Goal: Task Accomplishment & Management: Use online tool/utility

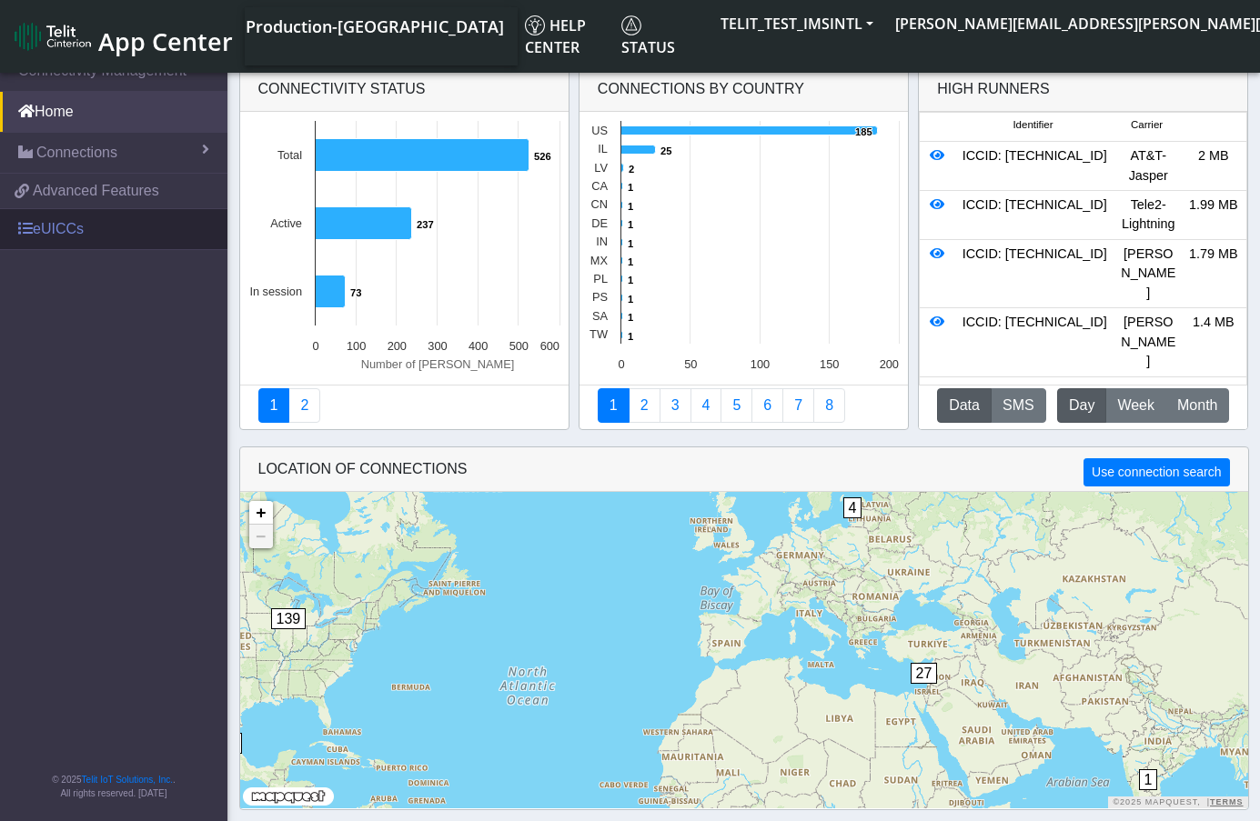
click at [51, 237] on link "eUICCs" at bounding box center [113, 229] width 227 height 40
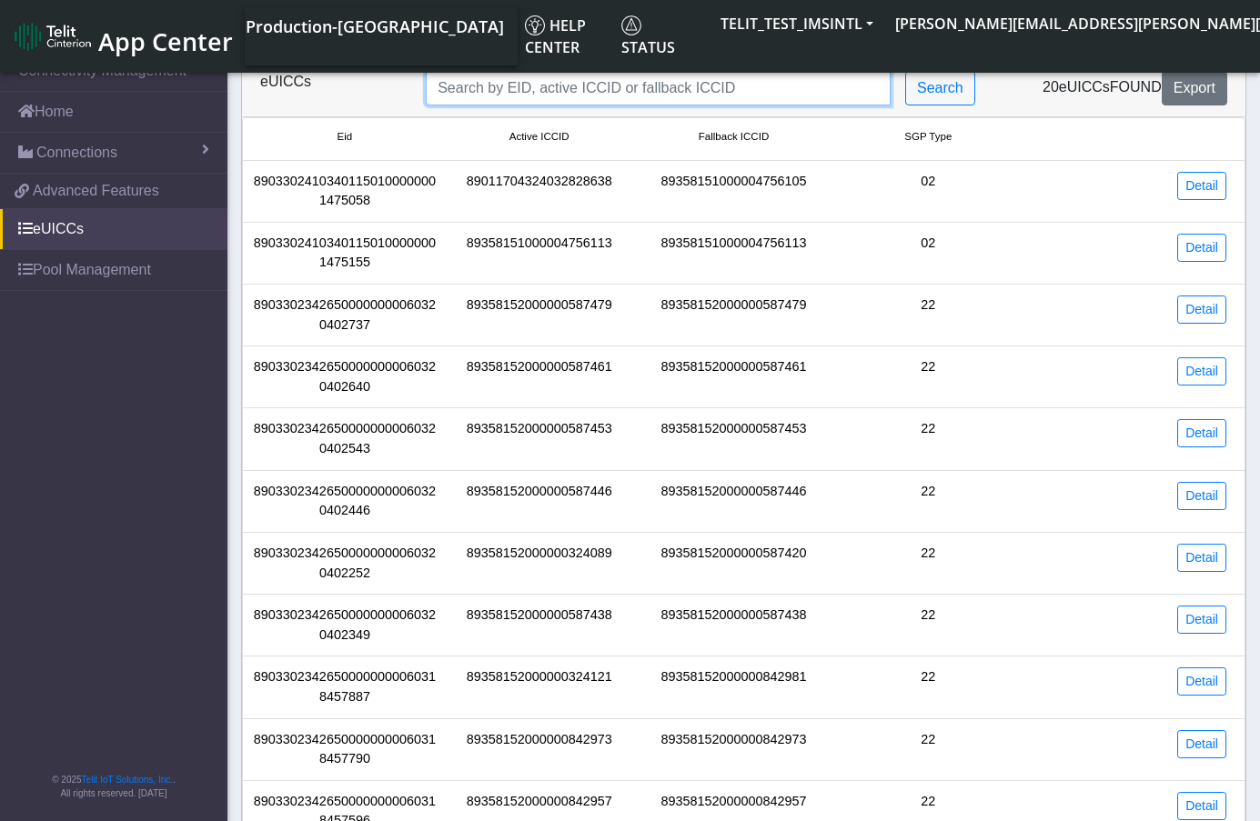
click at [575, 89] on input "Search..." at bounding box center [658, 88] width 465 height 35
paste input "89358152000000928095"
type input "89358152000000928095"
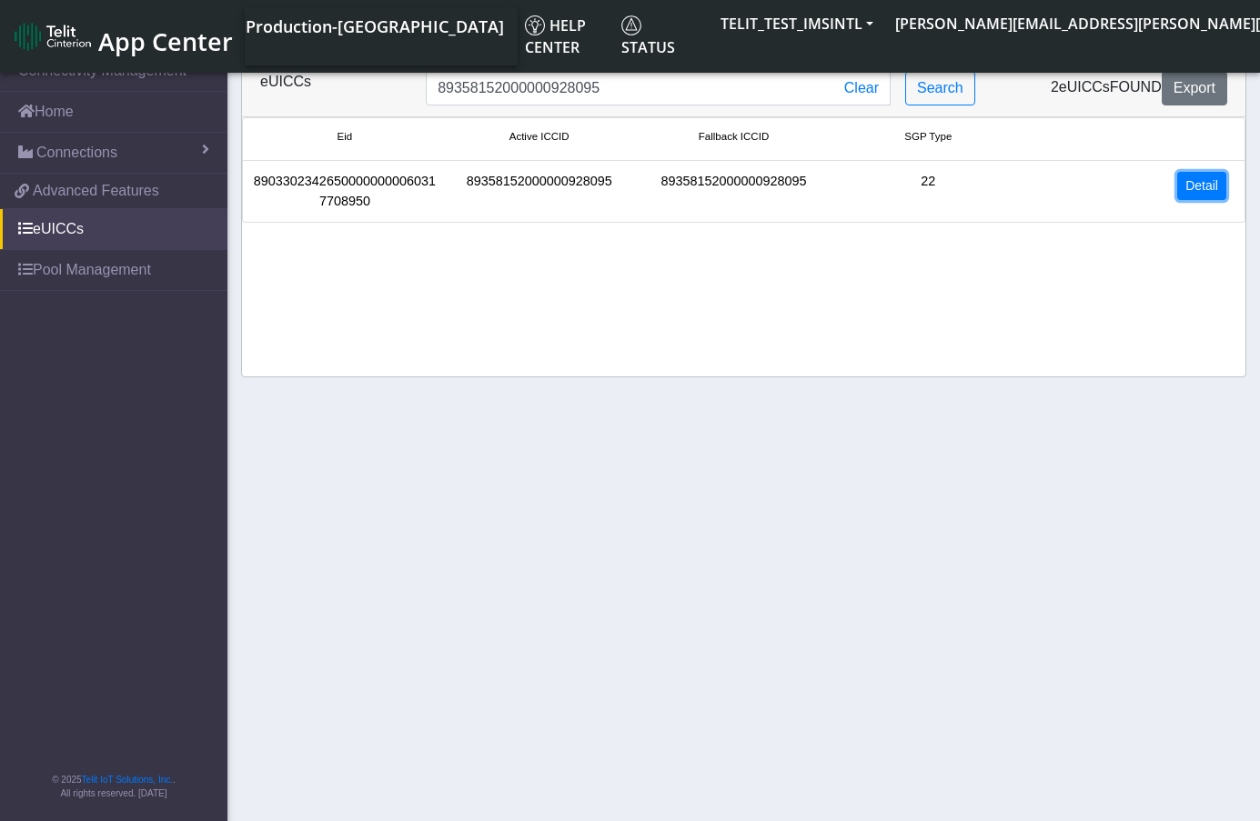
click at [1218, 180] on link "Detail" at bounding box center [1201, 186] width 49 height 28
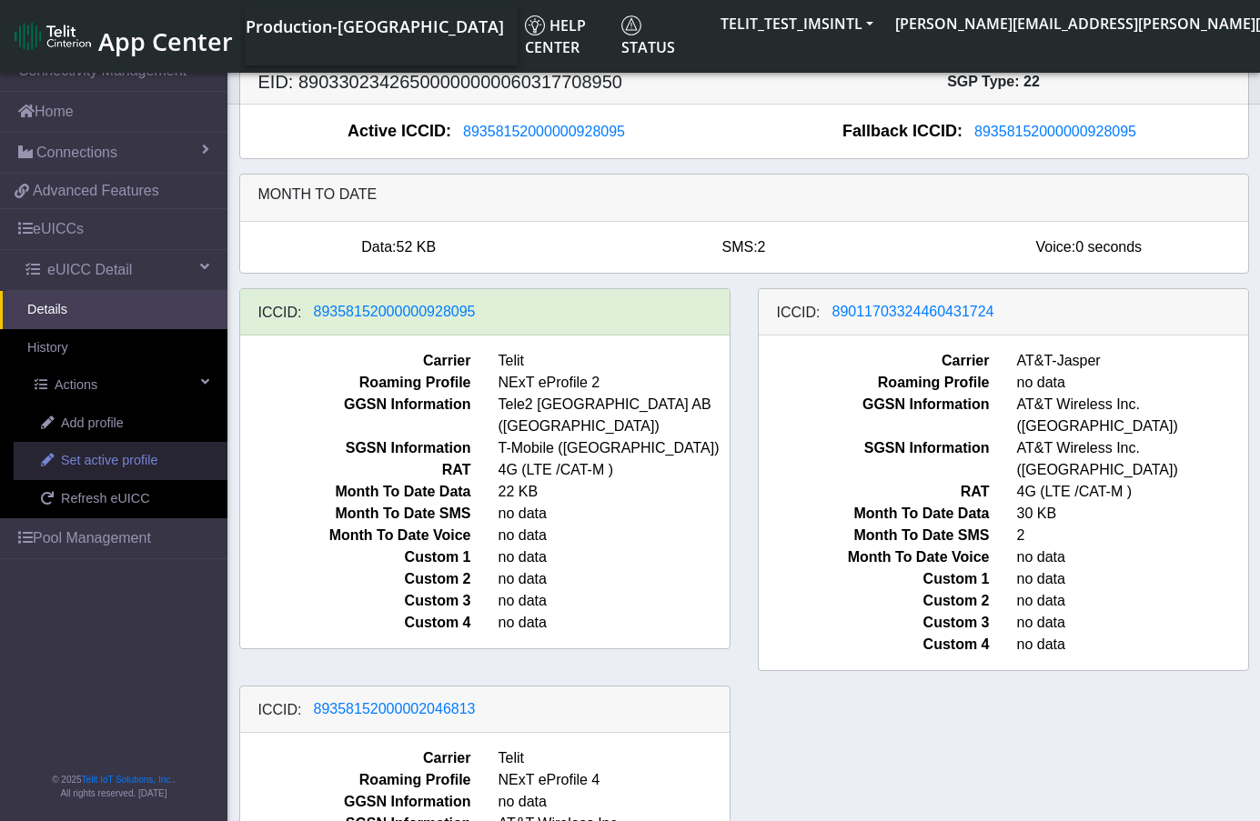
click at [115, 460] on span "Set active profile" at bounding box center [109, 461] width 96 height 20
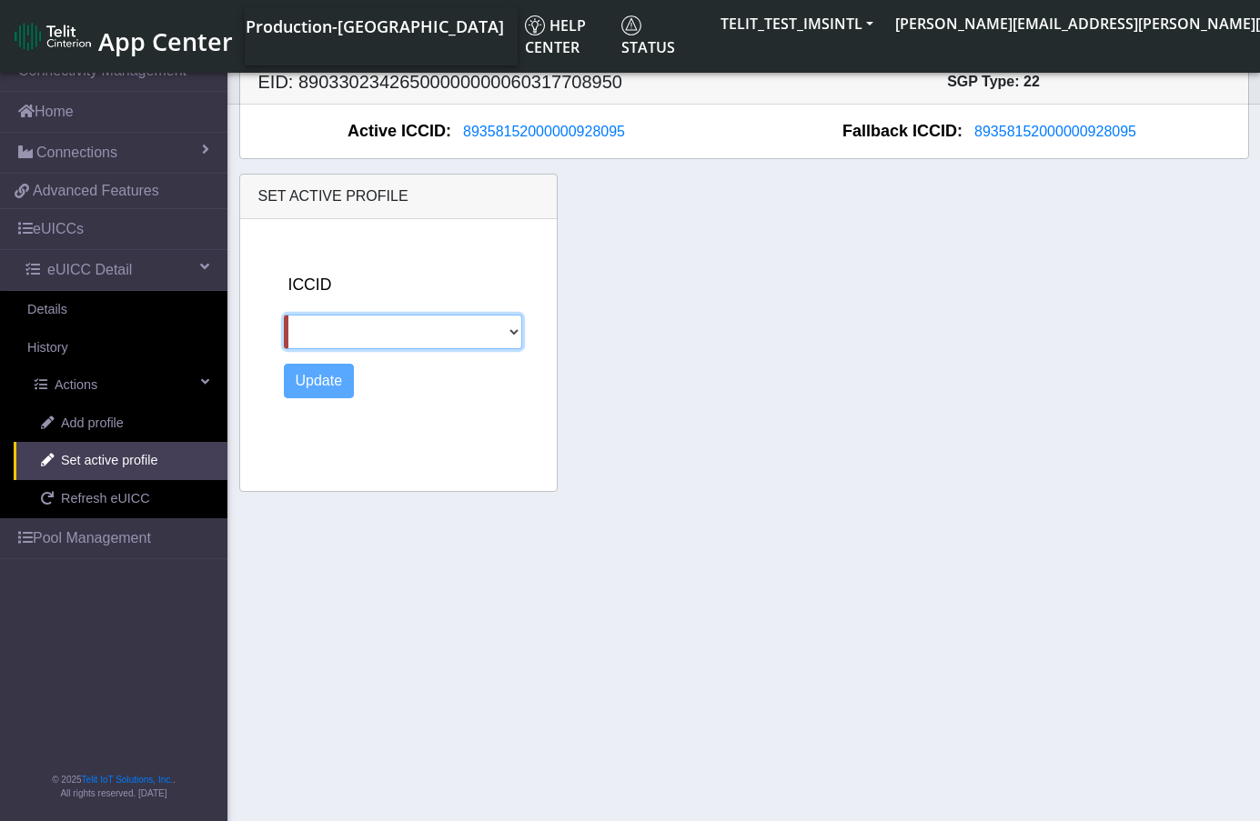
click at [396, 327] on select "89011703324460431724 89358152000002046813" at bounding box center [403, 332] width 239 height 35
select select "89011703324460431724"
click at [284, 315] on select "89011703324460431724 89358152000002046813" at bounding box center [403, 332] width 239 height 35
click at [309, 380] on button "Update" at bounding box center [319, 381] width 71 height 35
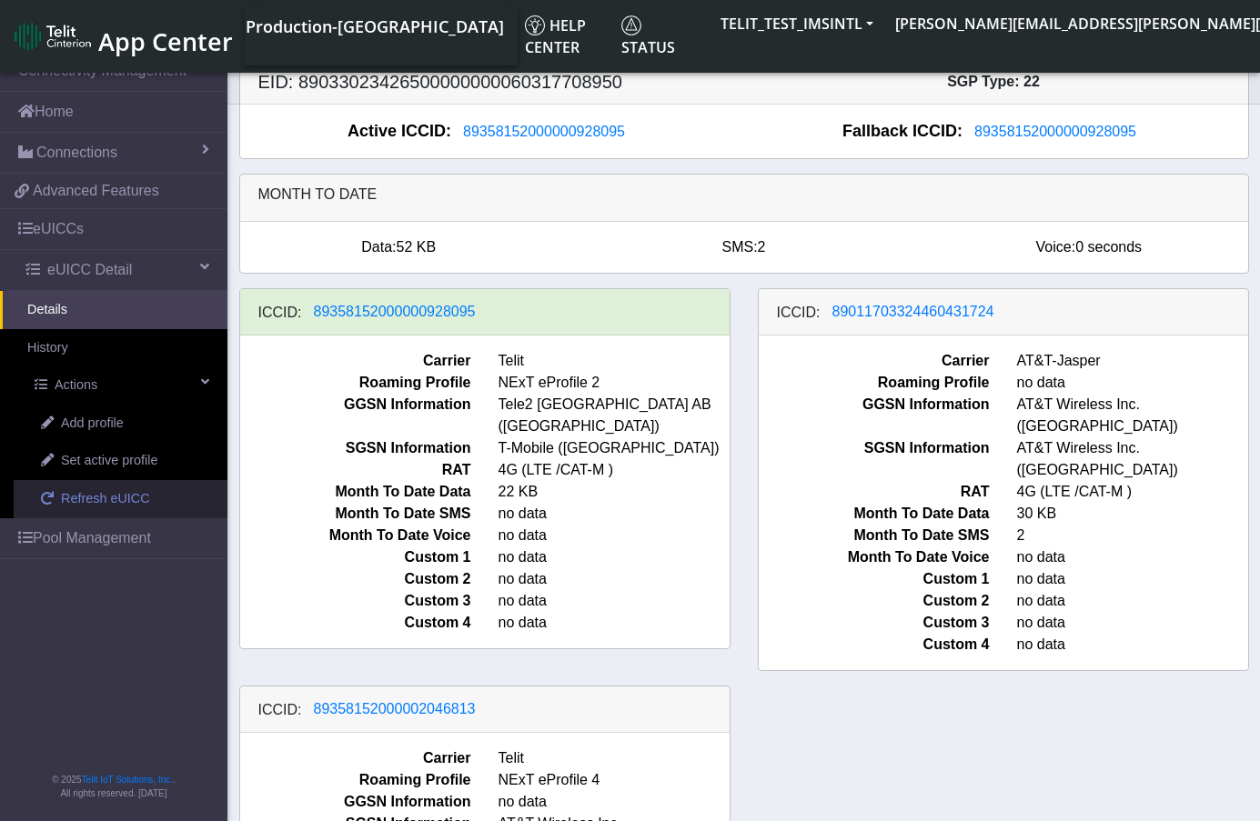
click at [116, 497] on span "Refresh eUICC" at bounding box center [105, 499] width 89 height 20
click at [89, 509] on link "Refresh eUICC" at bounding box center [121, 499] width 214 height 38
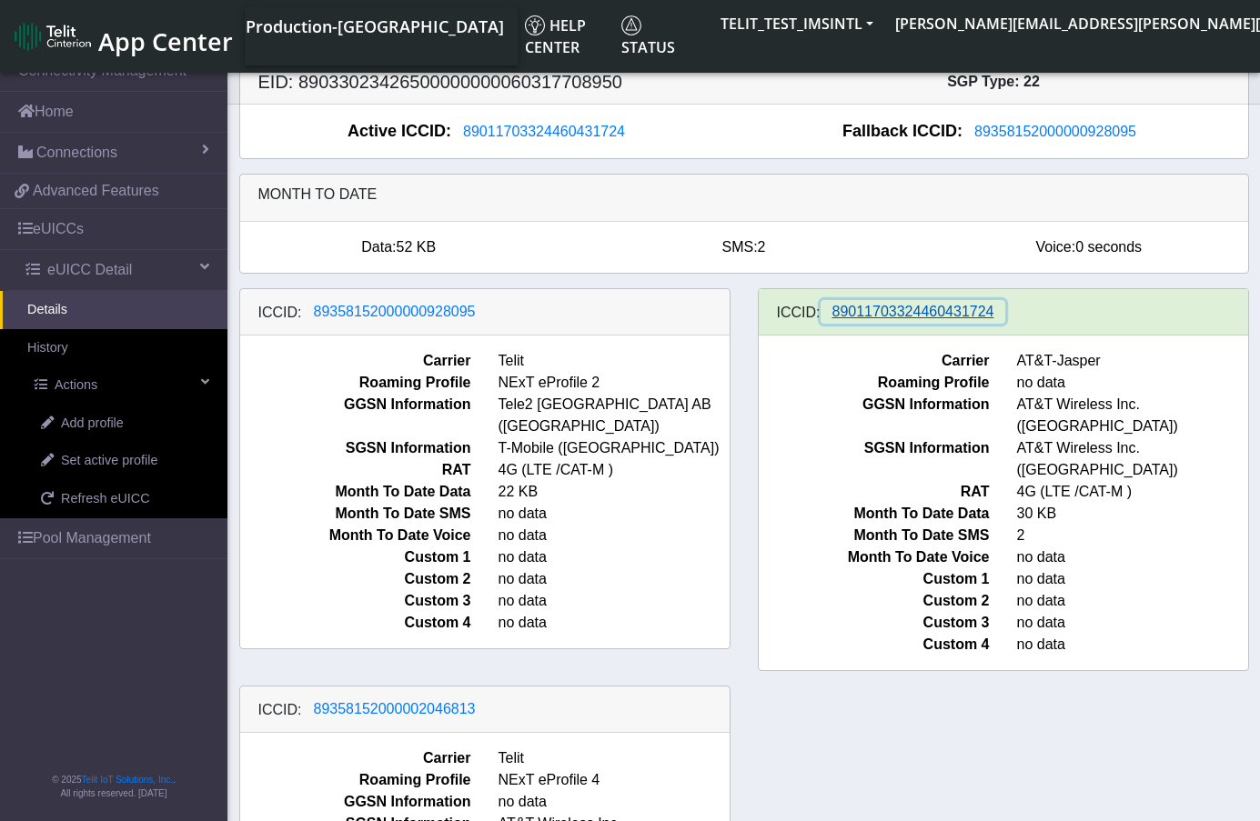
click at [941, 315] on span "89011703324460431724" at bounding box center [913, 311] width 162 height 15
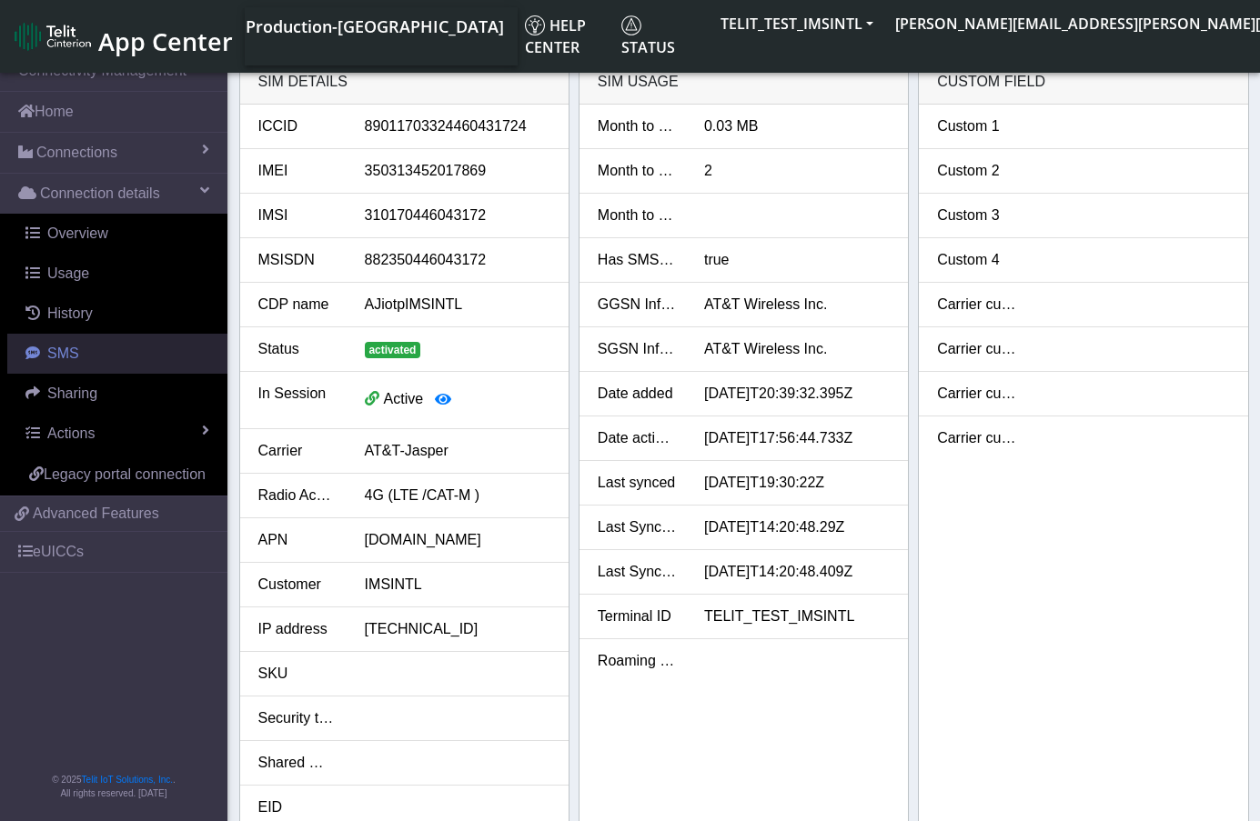
click at [80, 350] on link "SMS" at bounding box center [117, 354] width 220 height 40
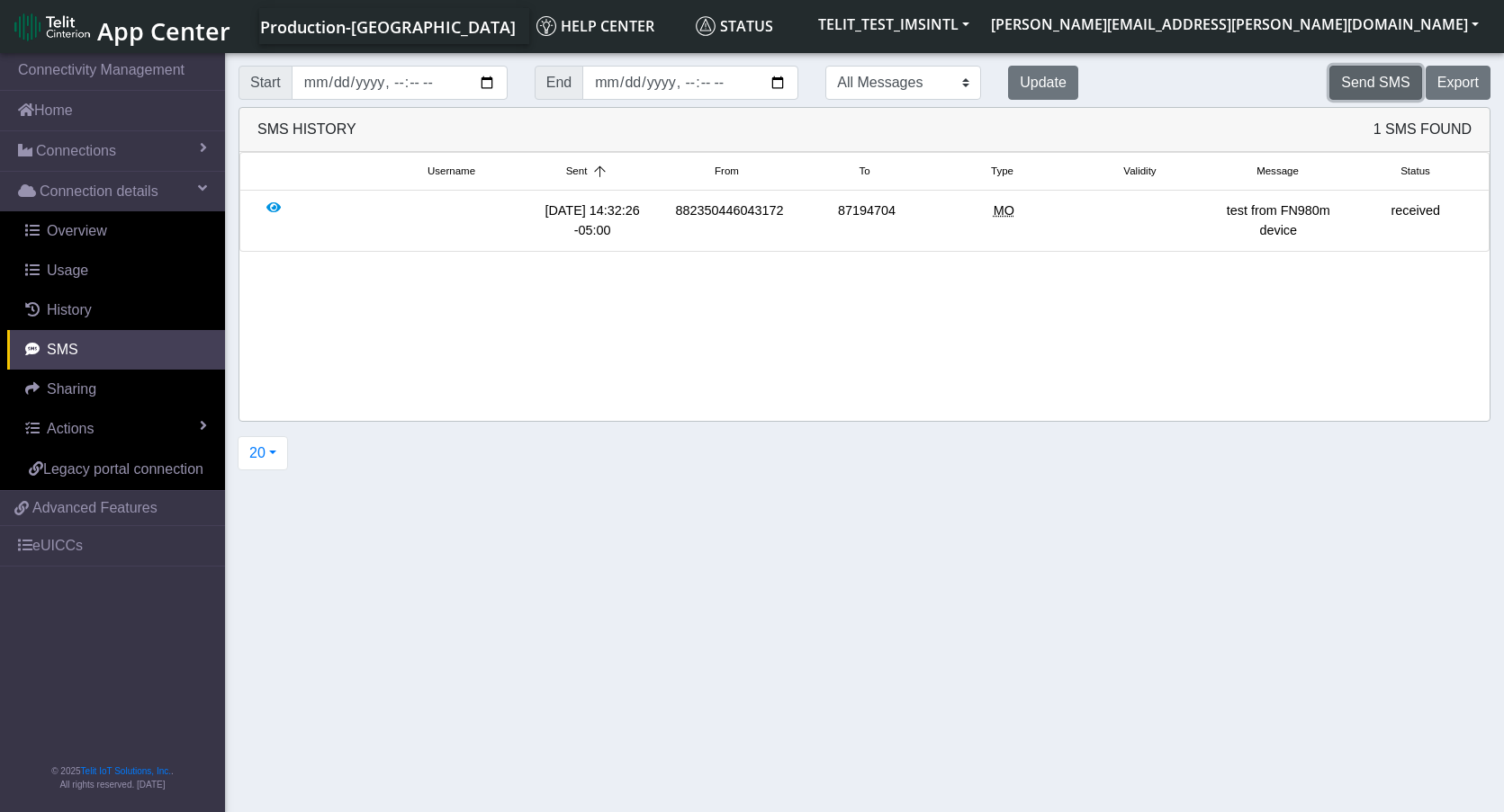
click at [1259, 83] on button "Send SMS" at bounding box center [1374, 82] width 92 height 35
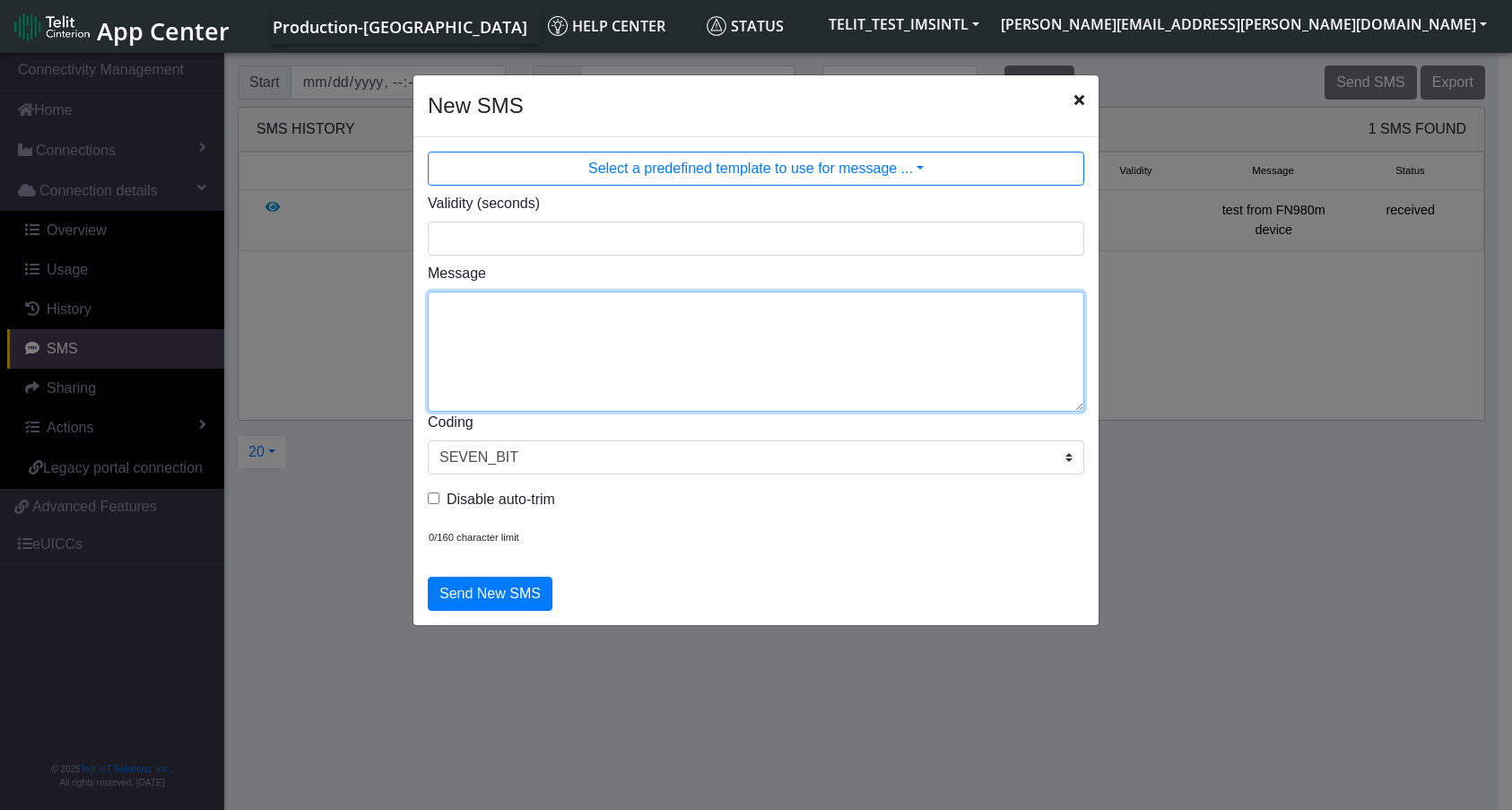
click at [467, 303] on textarea "Message" at bounding box center [756, 352] width 657 height 120
type textarea "hello from CMP"
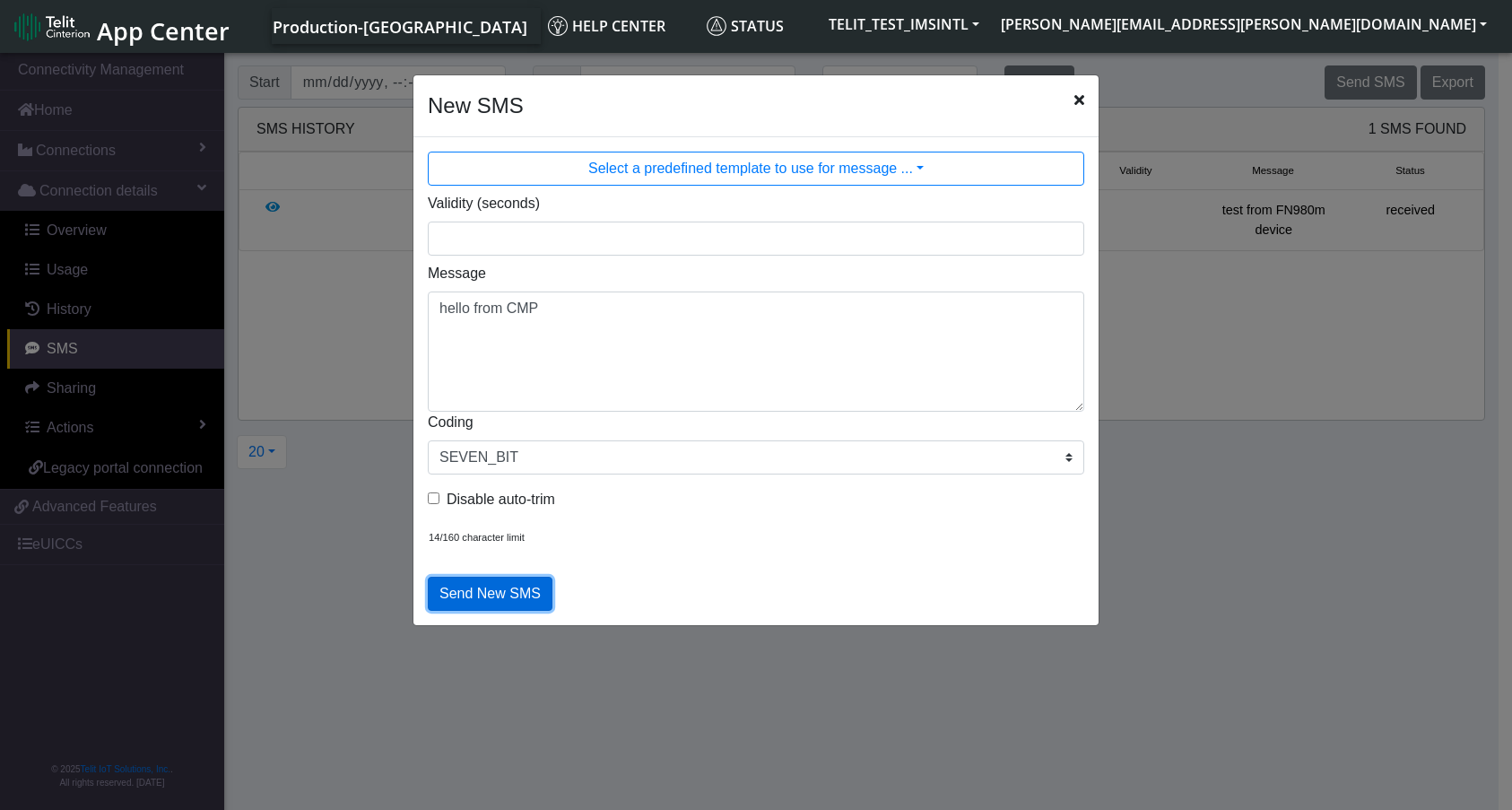
click at [488, 591] on button "Send New SMS" at bounding box center [490, 594] width 124 height 35
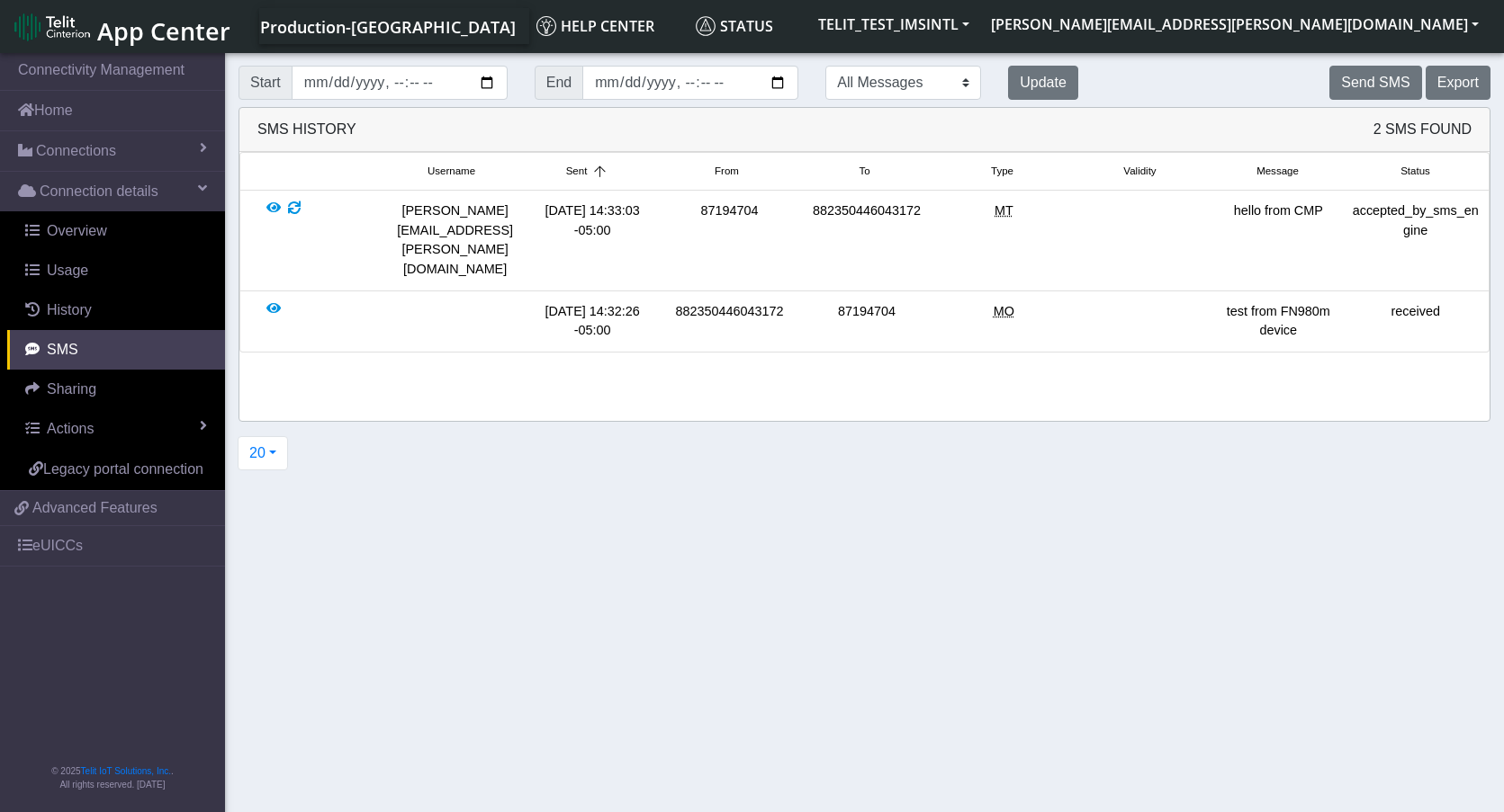
click at [735, 214] on div "87194704" at bounding box center [729, 240] width 137 height 77
copy div "87194704"
click at [1055, 82] on button "Update" at bounding box center [1043, 82] width 70 height 35
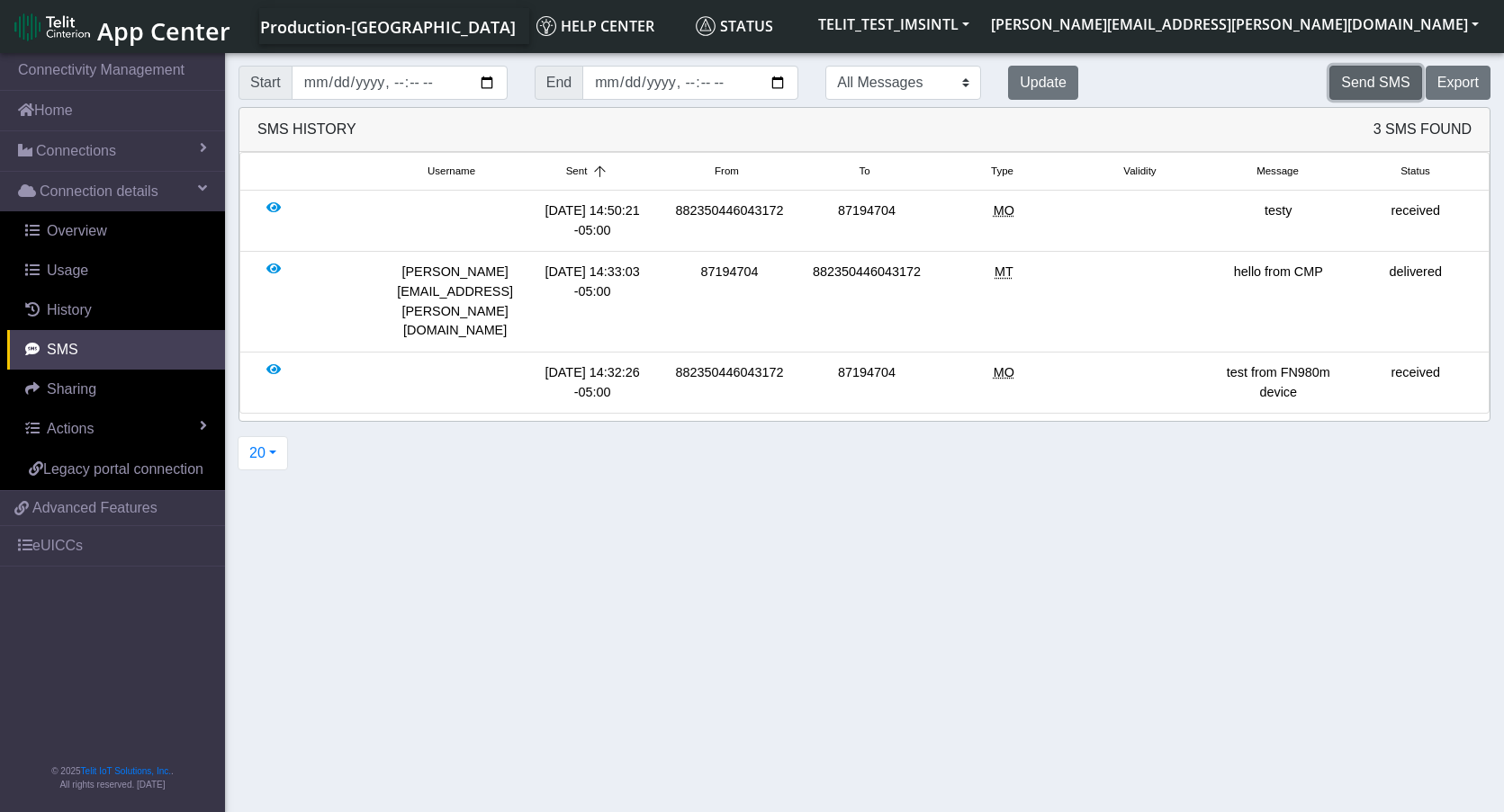
click at [1259, 81] on button "Send SMS" at bounding box center [1374, 82] width 92 height 35
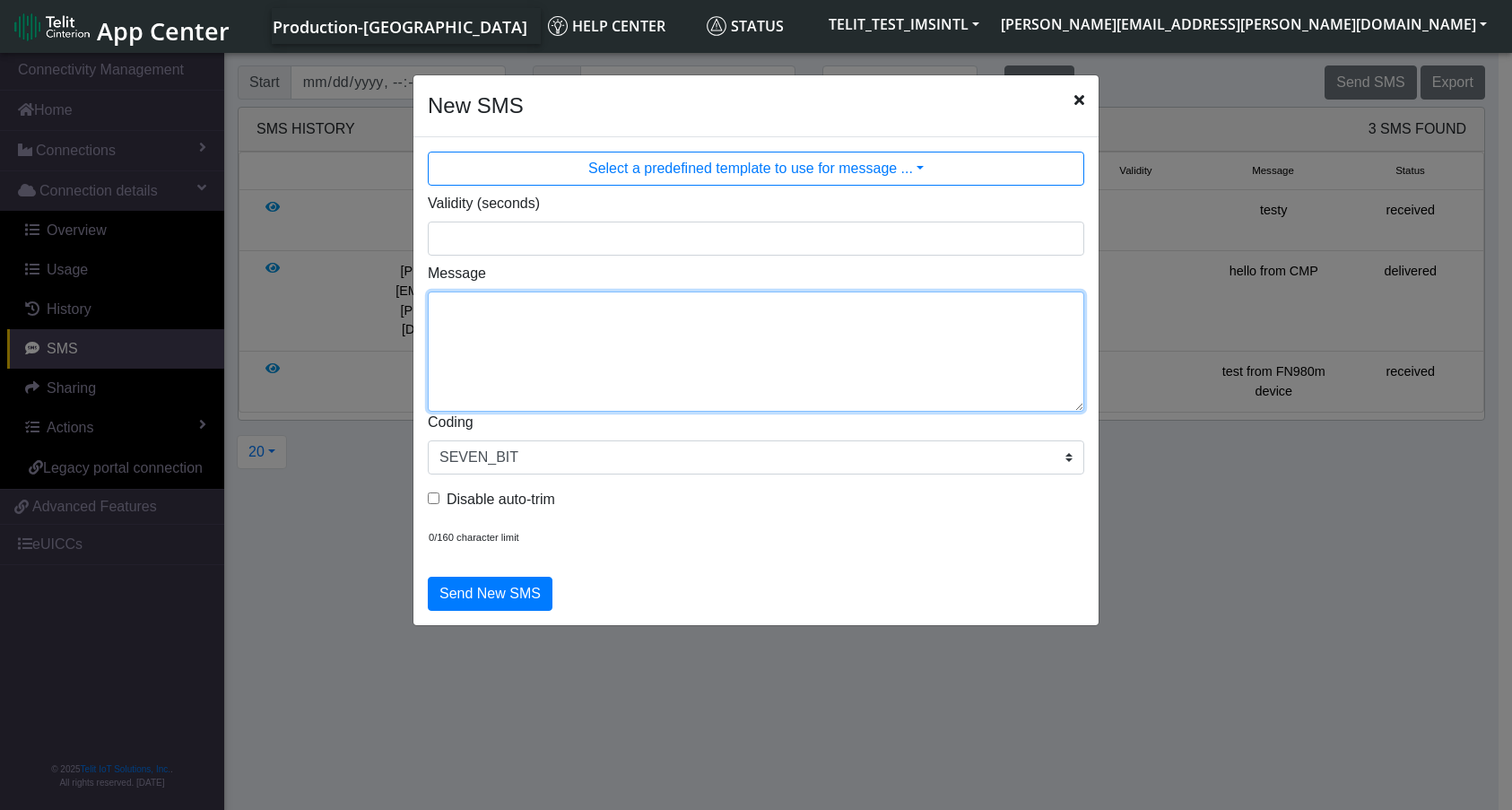
click at [578, 323] on textarea "Message" at bounding box center [756, 352] width 657 height 120
type textarea "Hello from portal"
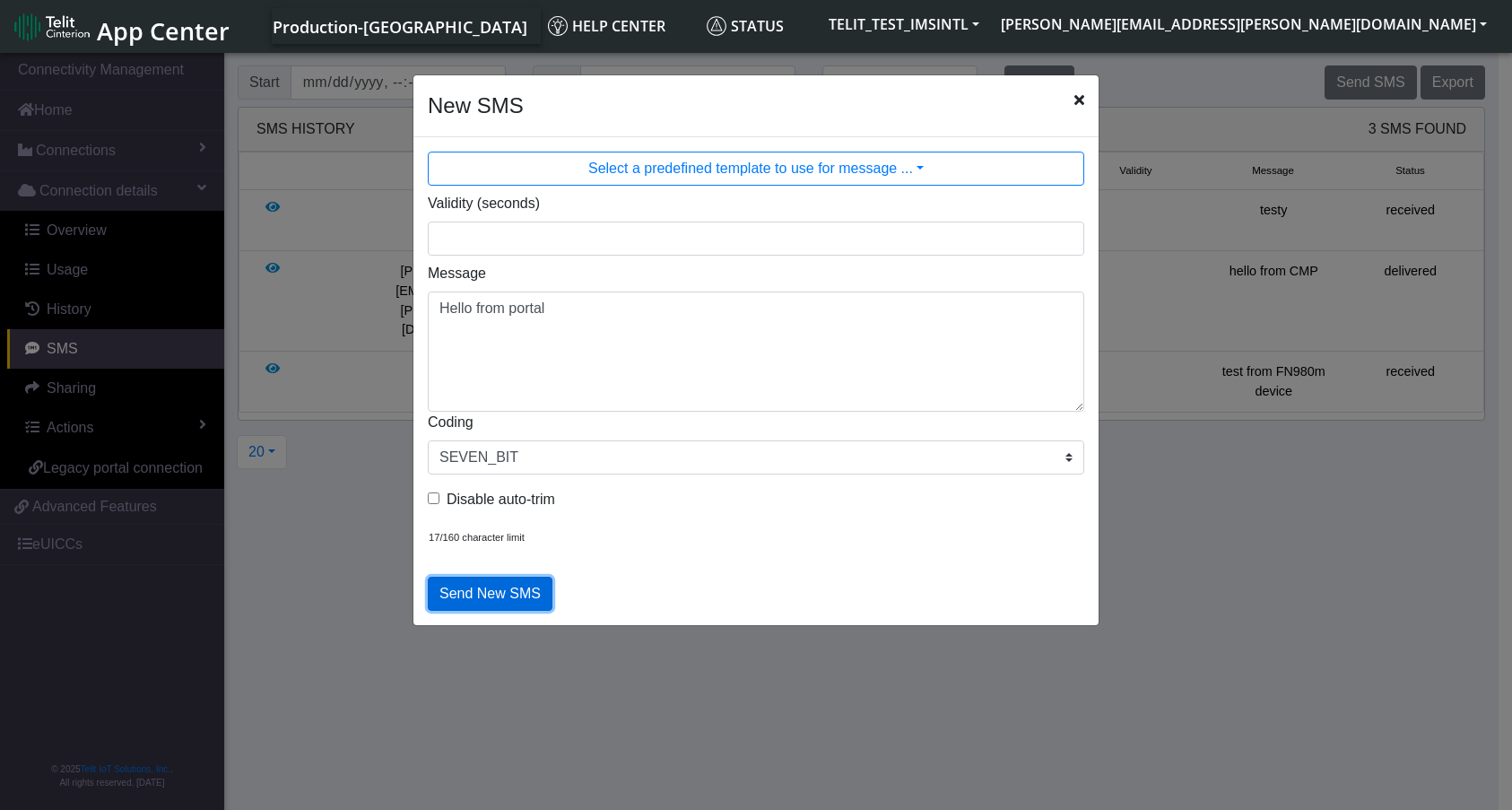
click at [503, 587] on button "Send New SMS" at bounding box center [490, 594] width 124 height 35
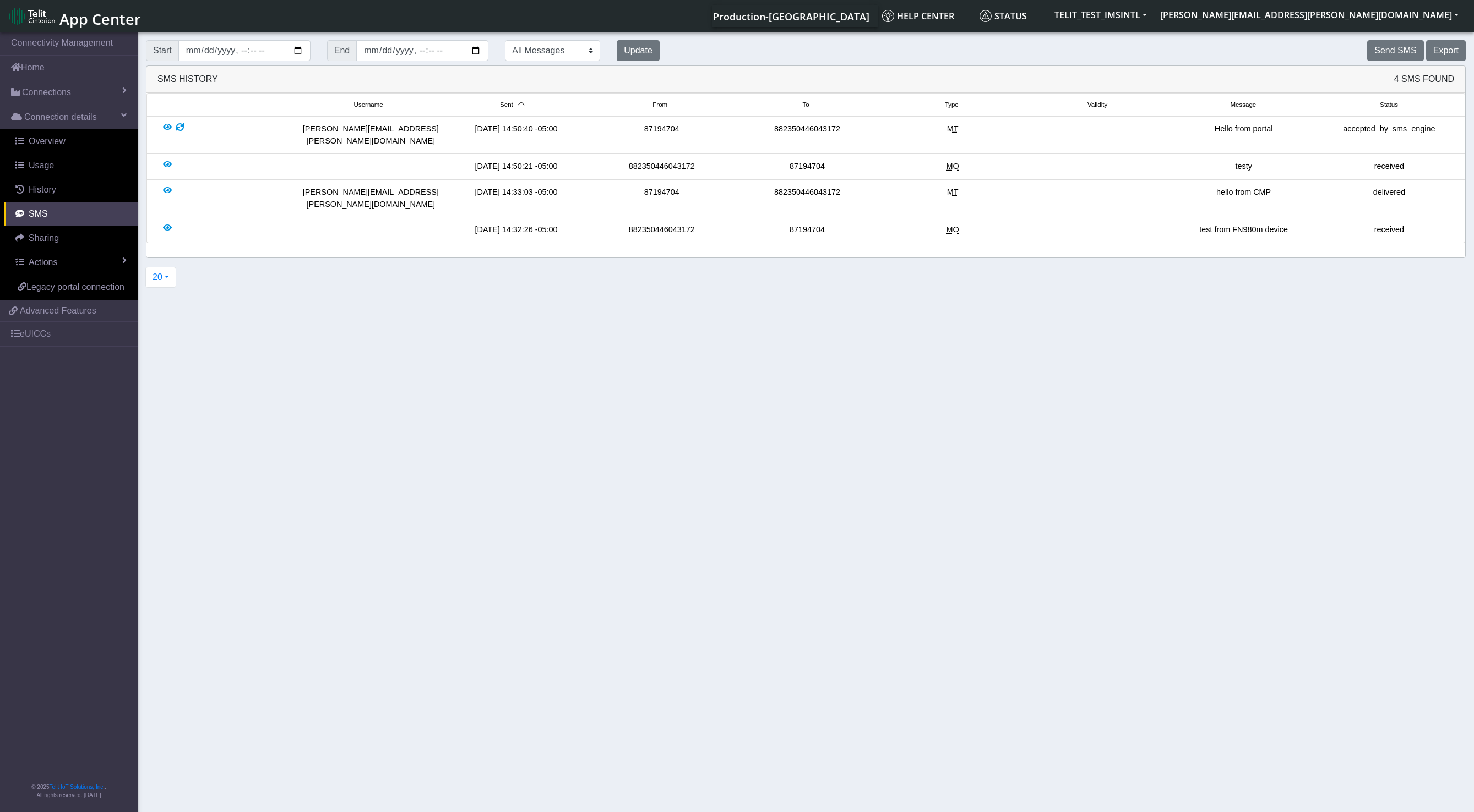
click at [770, 391] on section "Connectivity Management Home Connections List Map Connection details Overview U…" at bounding box center [737, 423] width 1474 height 786
click at [70, 138] on link "Overview" at bounding box center [71, 142] width 133 height 24
